Goal: Navigation & Orientation: Find specific page/section

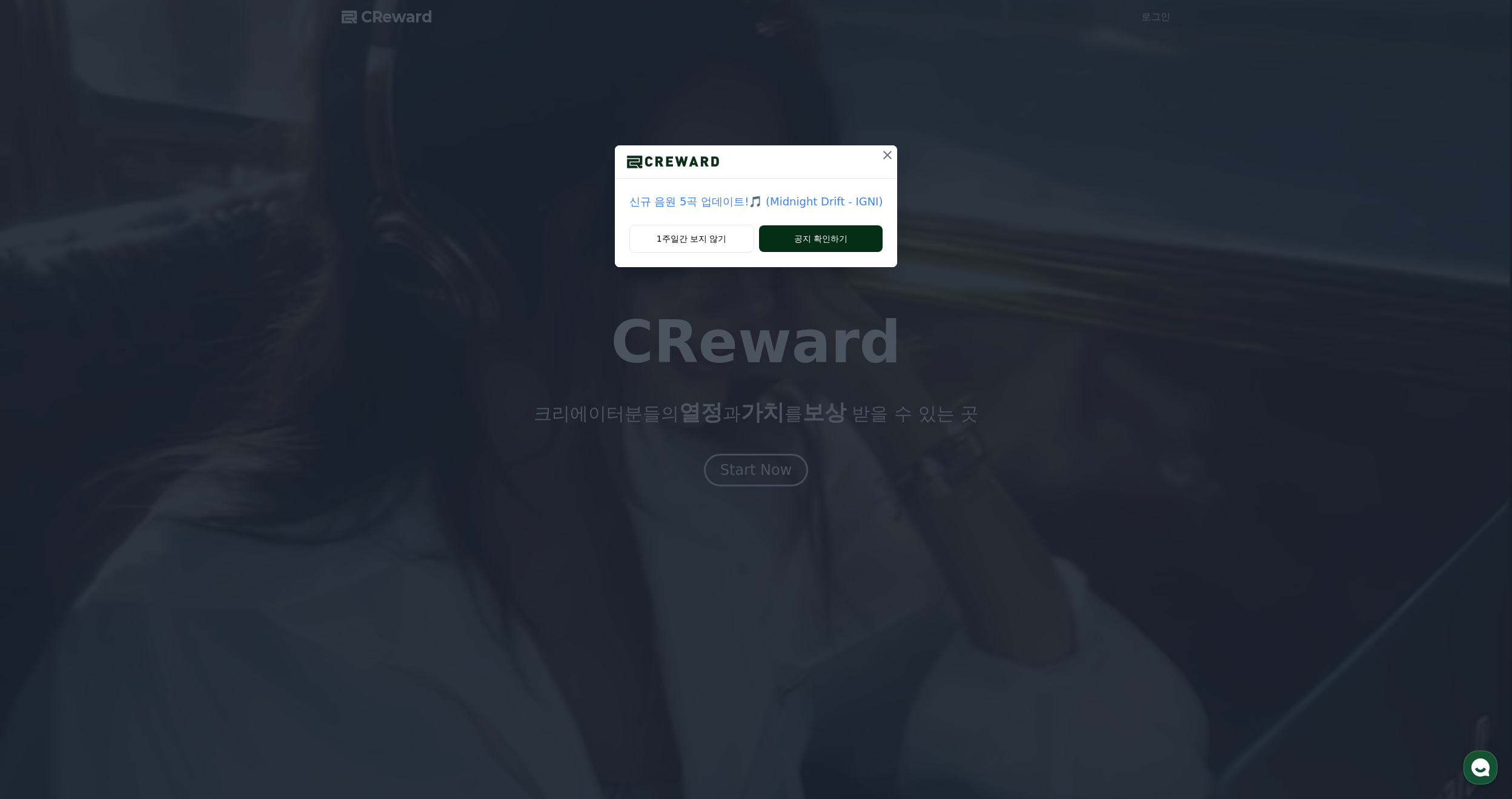
click at [830, 242] on button "공지 확인하기" at bounding box center [821, 238] width 124 height 27
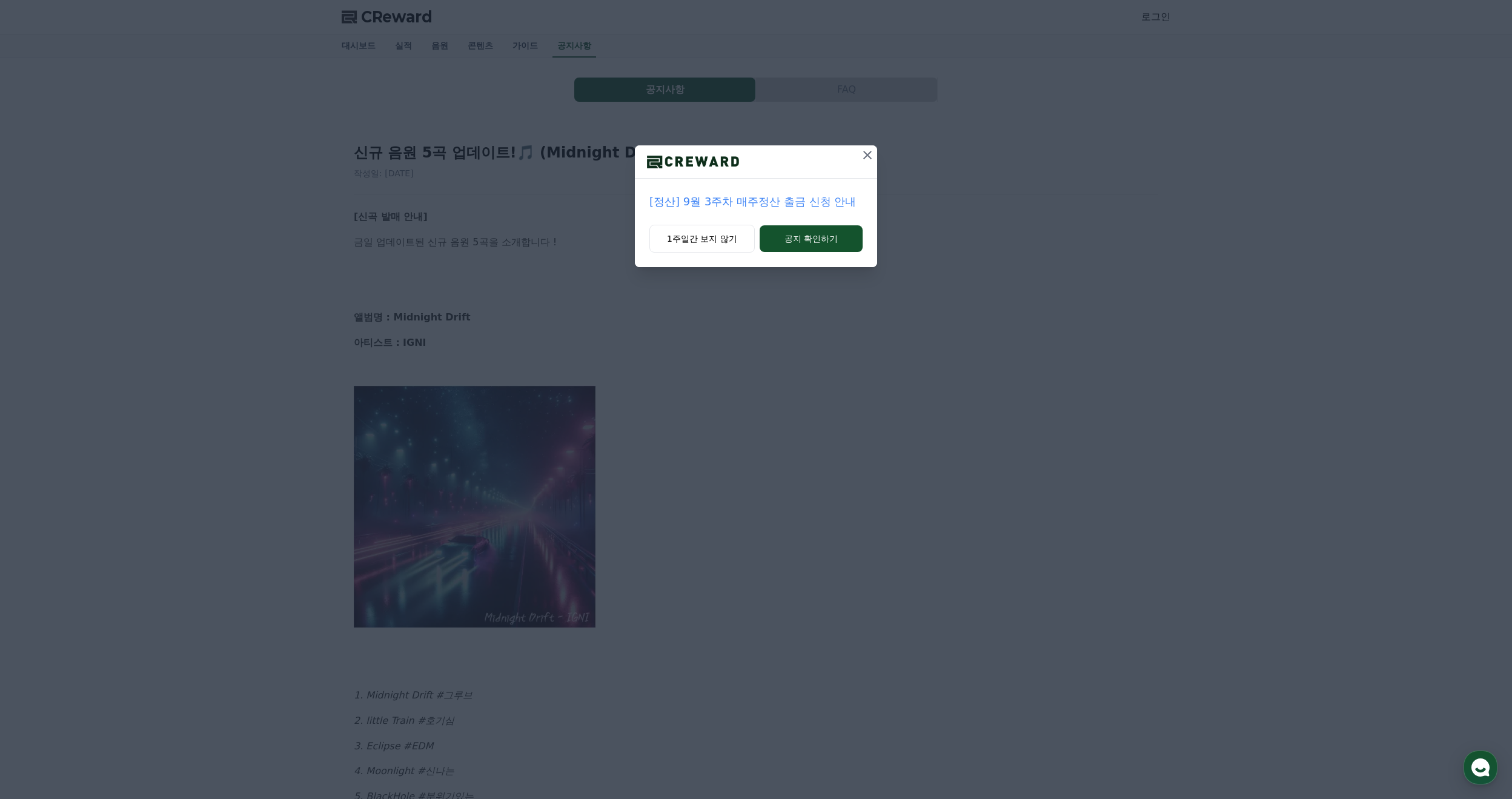
click at [872, 154] on icon at bounding box center [867, 155] width 14 height 14
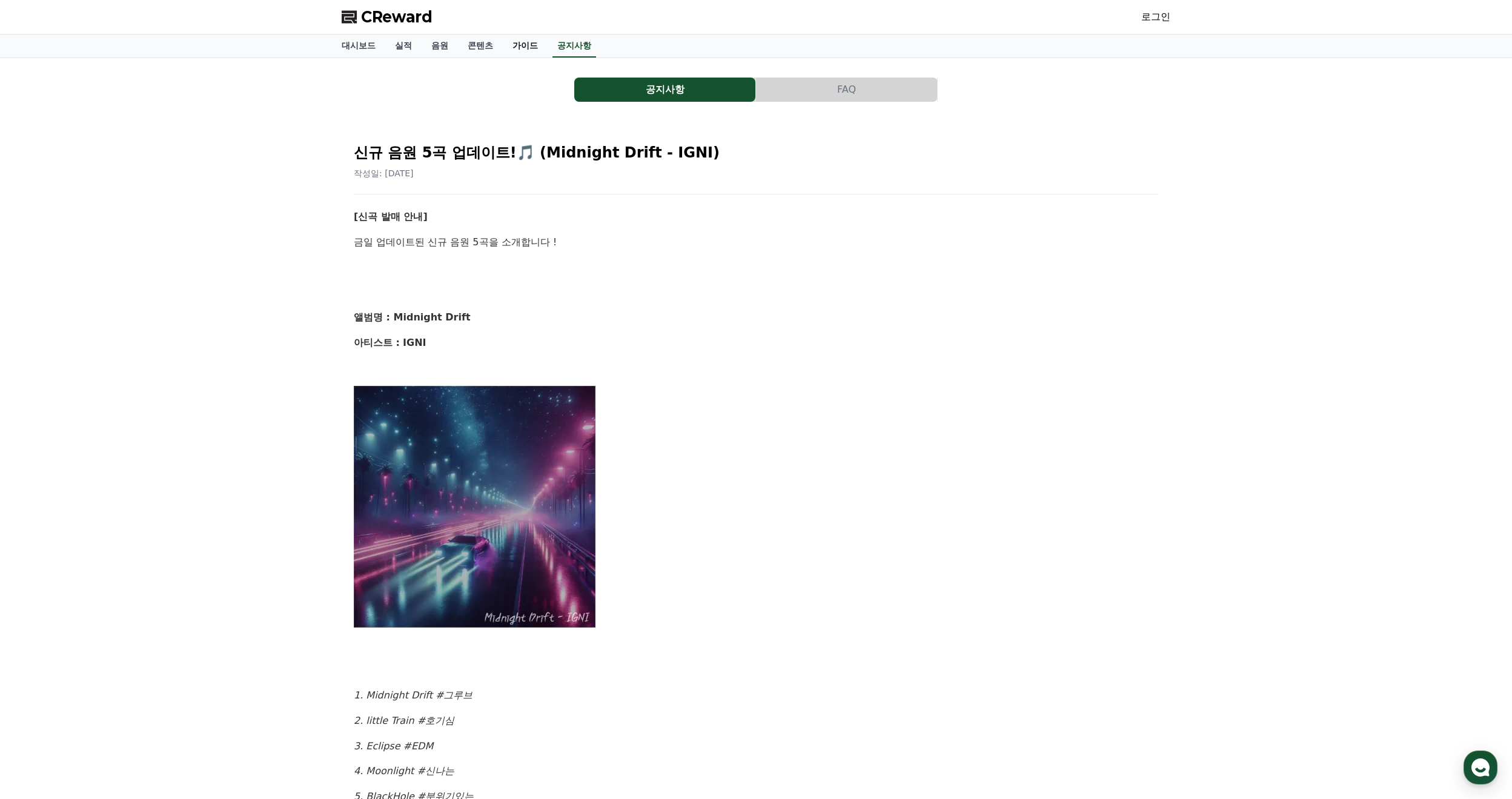
click at [528, 43] on link "가이드" at bounding box center [524, 46] width 45 height 23
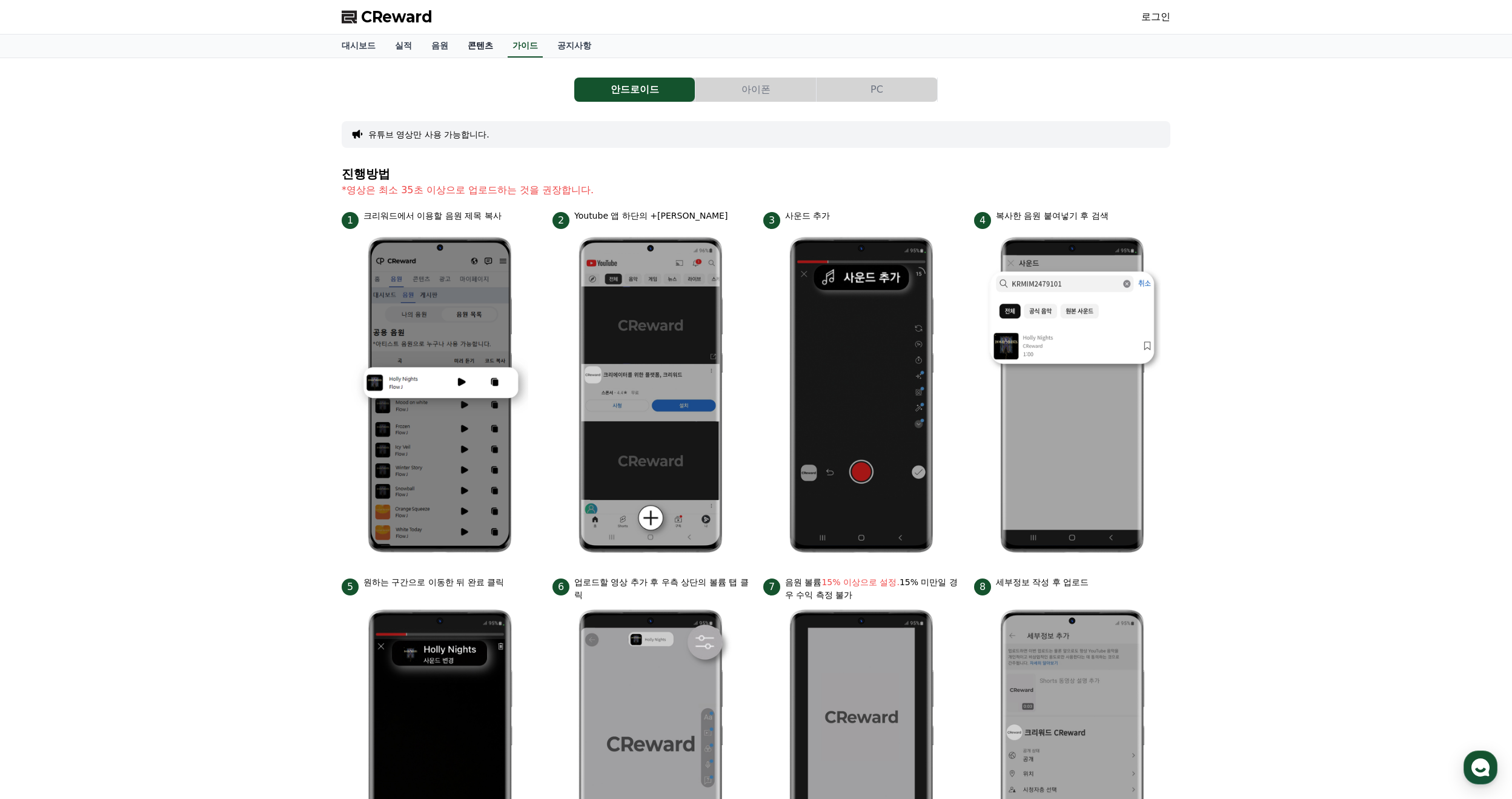
click at [476, 43] on link "콘텐츠" at bounding box center [480, 46] width 45 height 23
